Goal: Download file/media

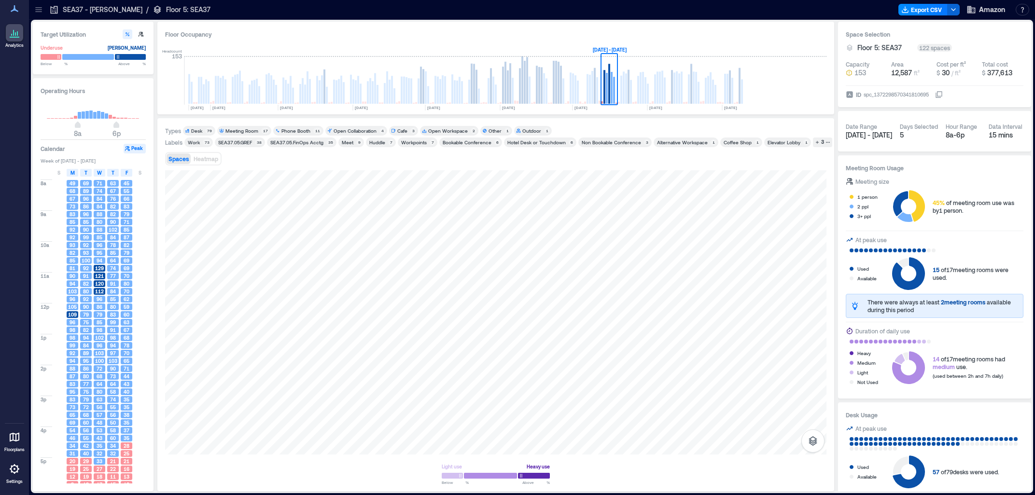
click at [38, 11] on icon at bounding box center [39, 10] width 10 height 10
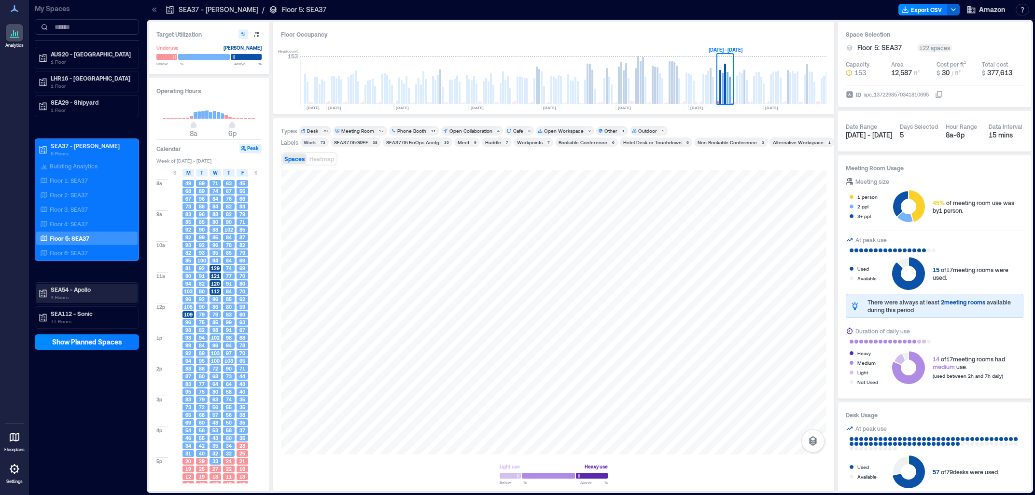
click at [97, 299] on p "4 Floors" at bounding box center [91, 297] width 81 height 8
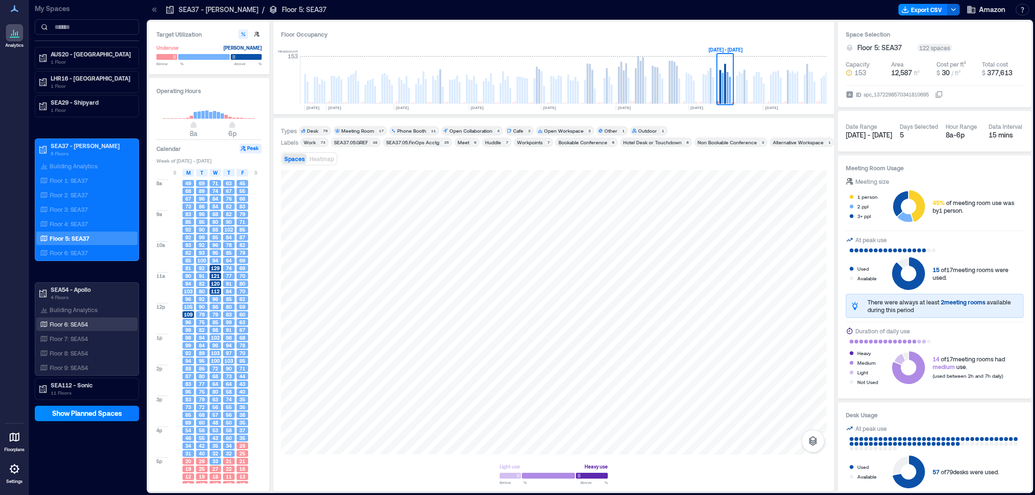
click at [91, 319] on div "Floor 6: SEA54" at bounding box center [86, 325] width 101 height 14
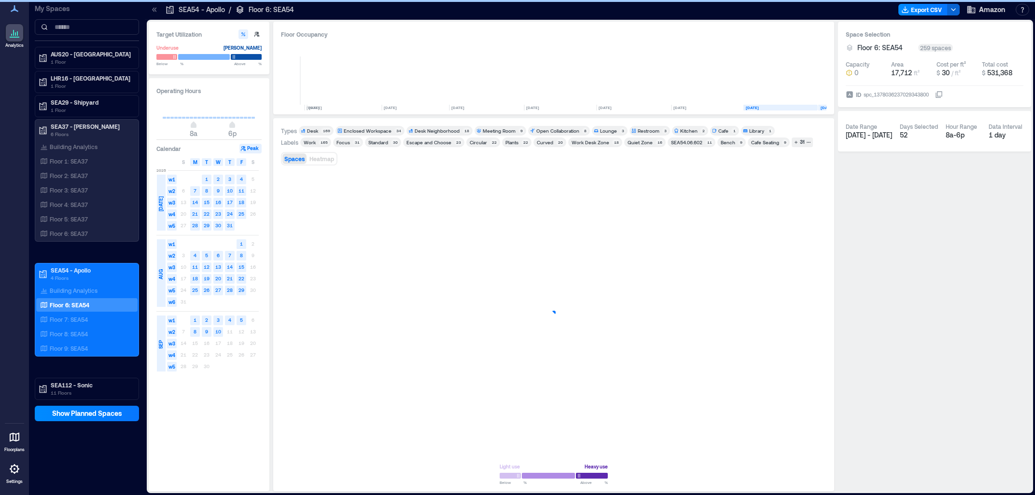
scroll to position [0, 93]
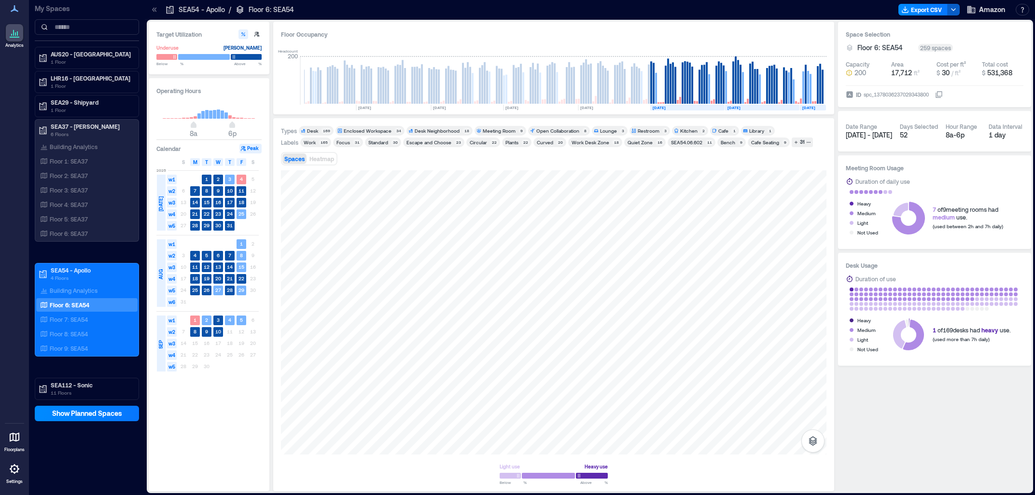
click at [952, 9] on polyline "button" at bounding box center [953, 10] width 4 height 2
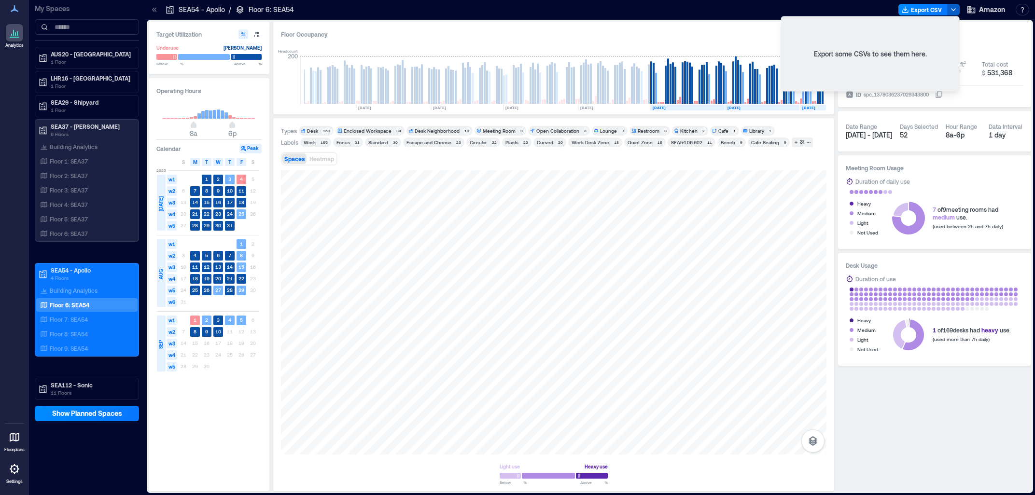
click at [952, 9] on polyline "button" at bounding box center [953, 10] width 4 height 2
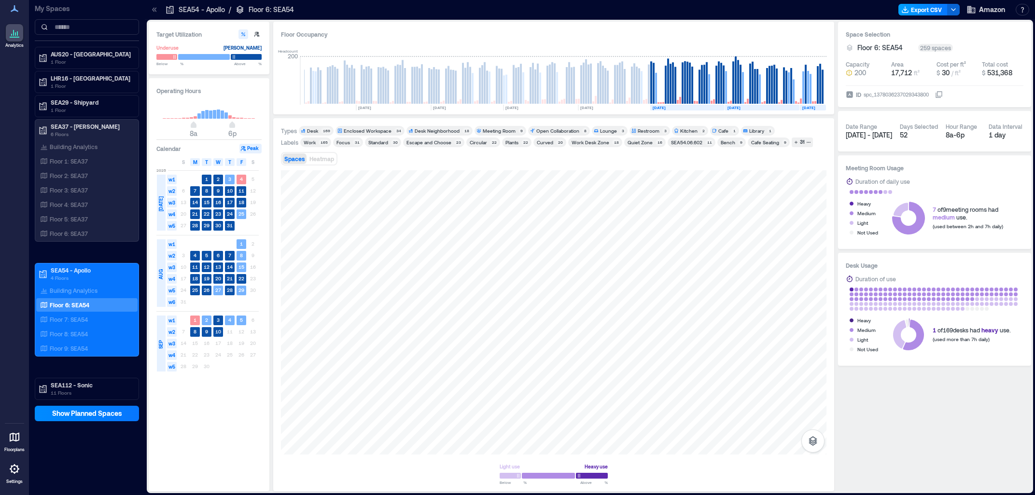
click at [932, 9] on button "Export CSV" at bounding box center [922, 10] width 49 height 12
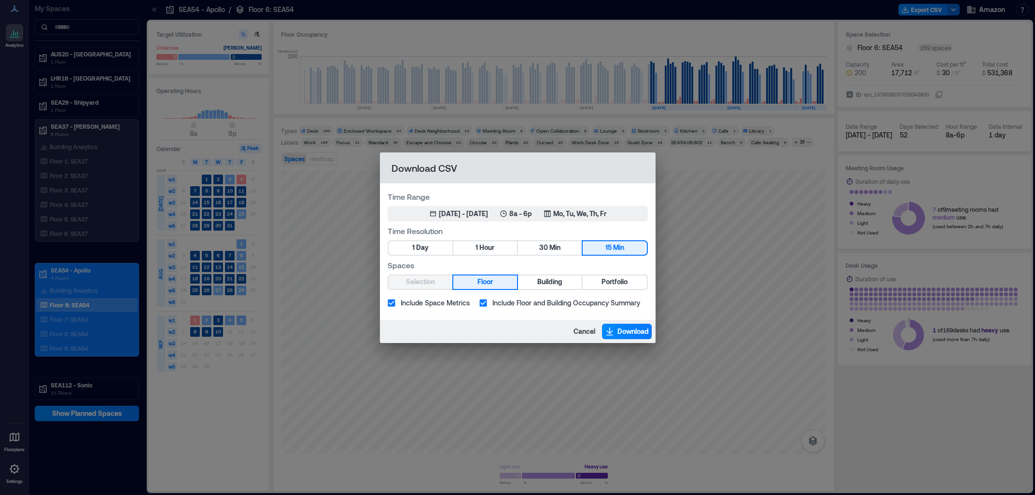
click at [505, 280] on button "Floor" at bounding box center [485, 283] width 64 height 14
click at [532, 212] on p "8a - 6p" at bounding box center [520, 214] width 23 height 10
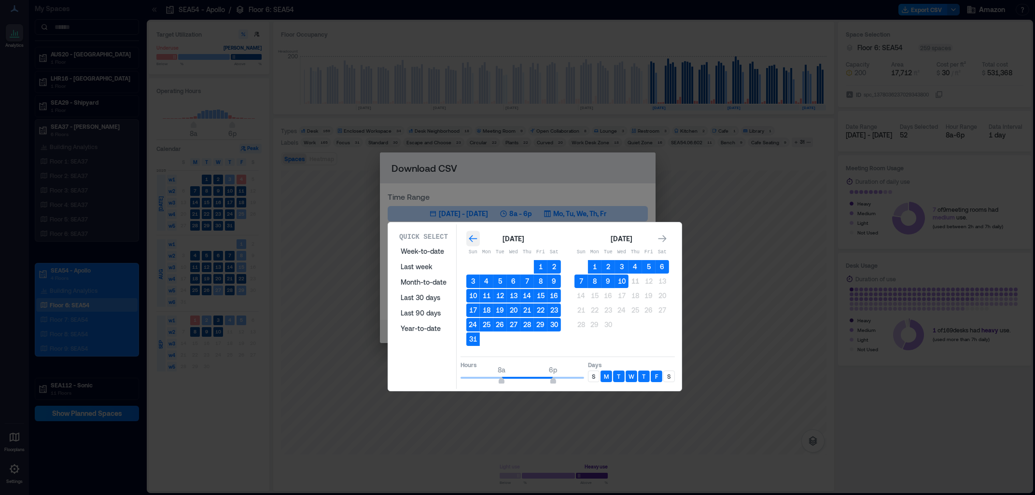
click at [473, 239] on icon "Go to previous month" at bounding box center [473, 239] width 10 height 10
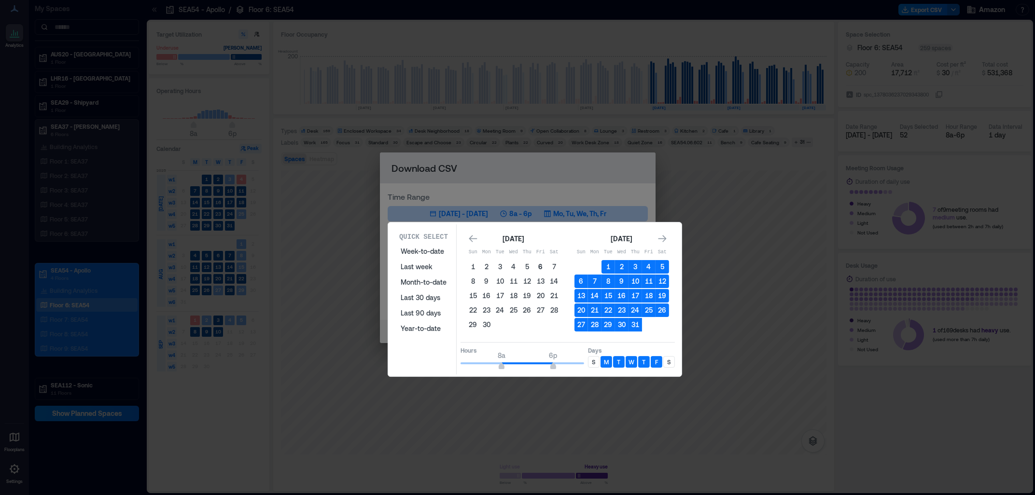
click at [539, 267] on button "6" at bounding box center [541, 267] width 14 height 14
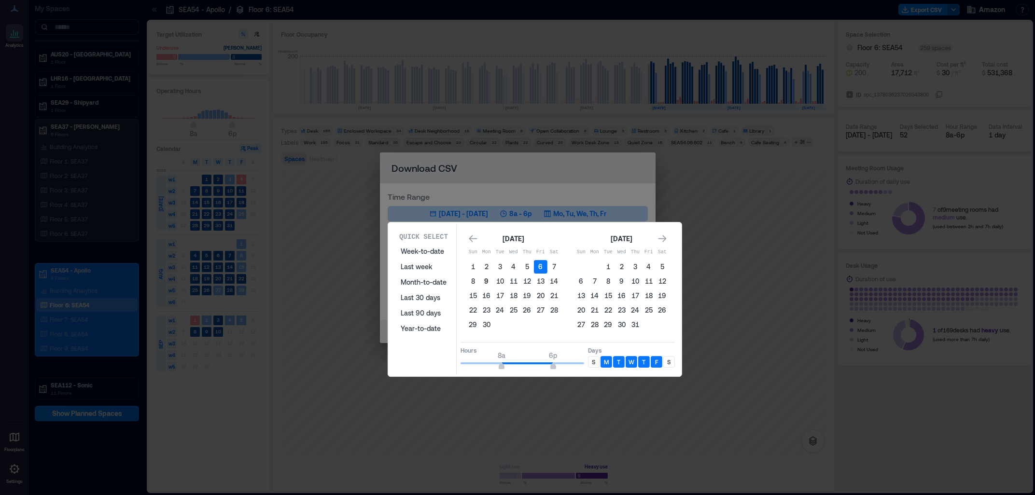
click at [484, 282] on button "9" at bounding box center [487, 282] width 14 height 14
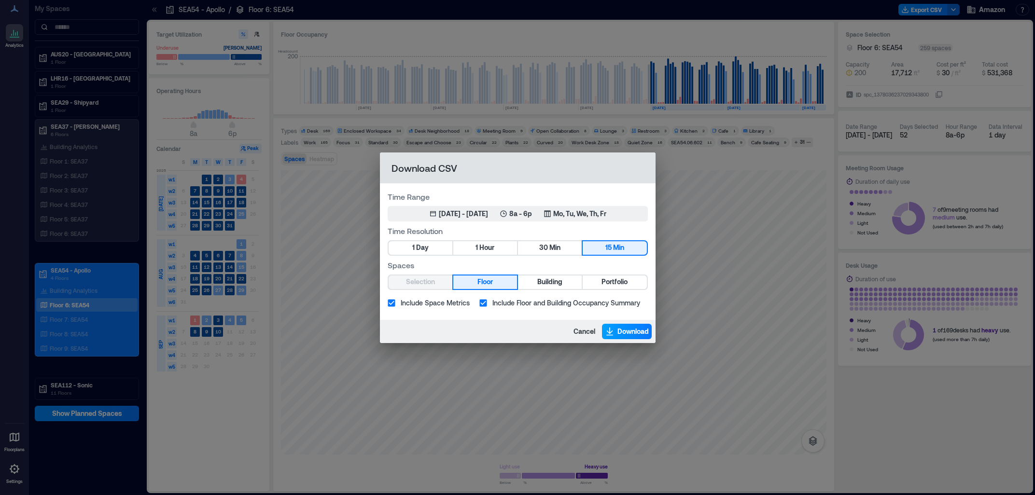
click at [619, 328] on span "Download" at bounding box center [632, 332] width 31 height 10
